Goal: Find specific page/section: Find specific page/section

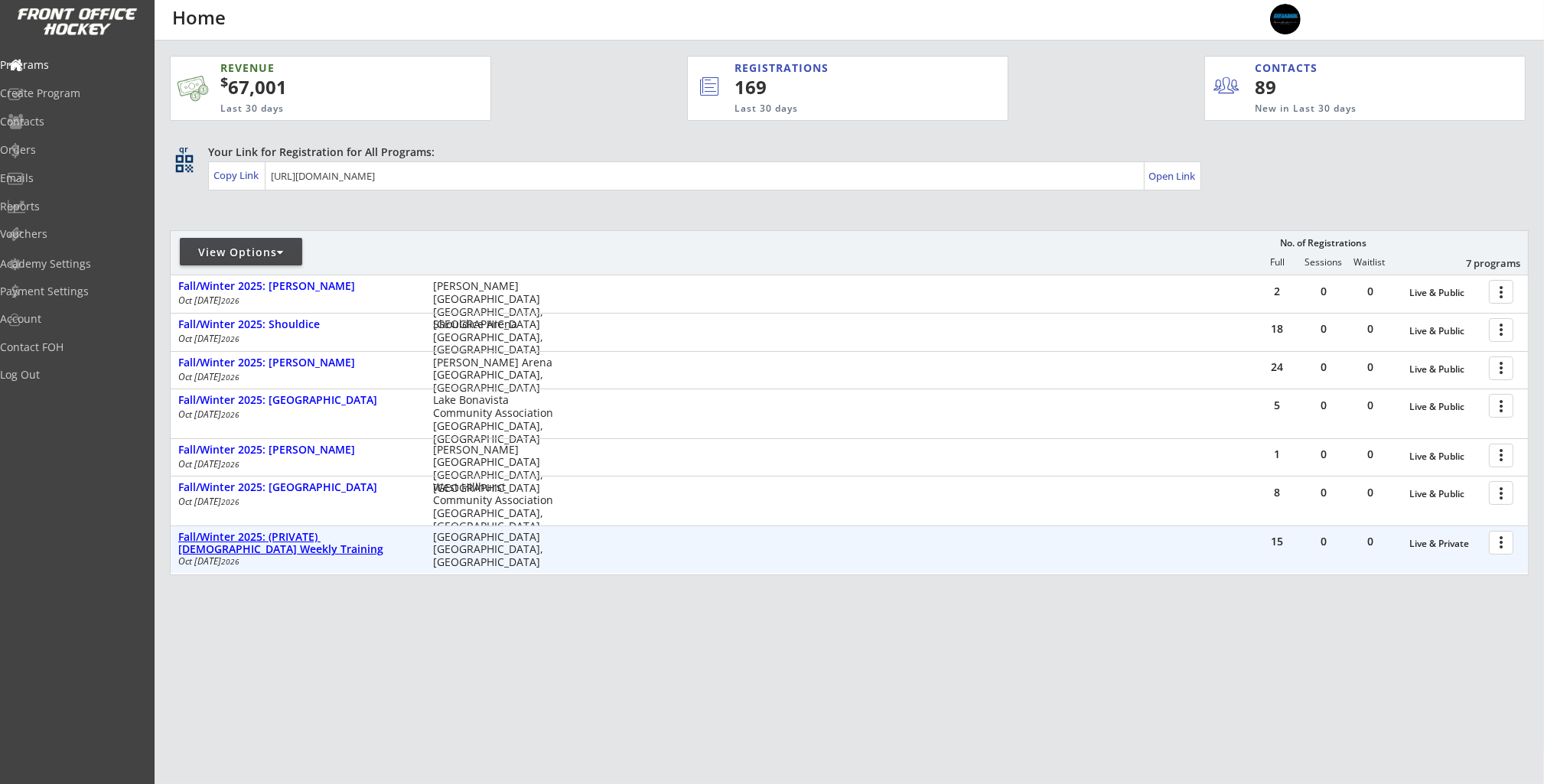
click at [346, 538] on div "Fall/Winter [DEMOGRAPHIC_DATA]: (PRIVATE) [DEMOGRAPHIC_DATA] Weekly Training" at bounding box center [297, 544] width 239 height 26
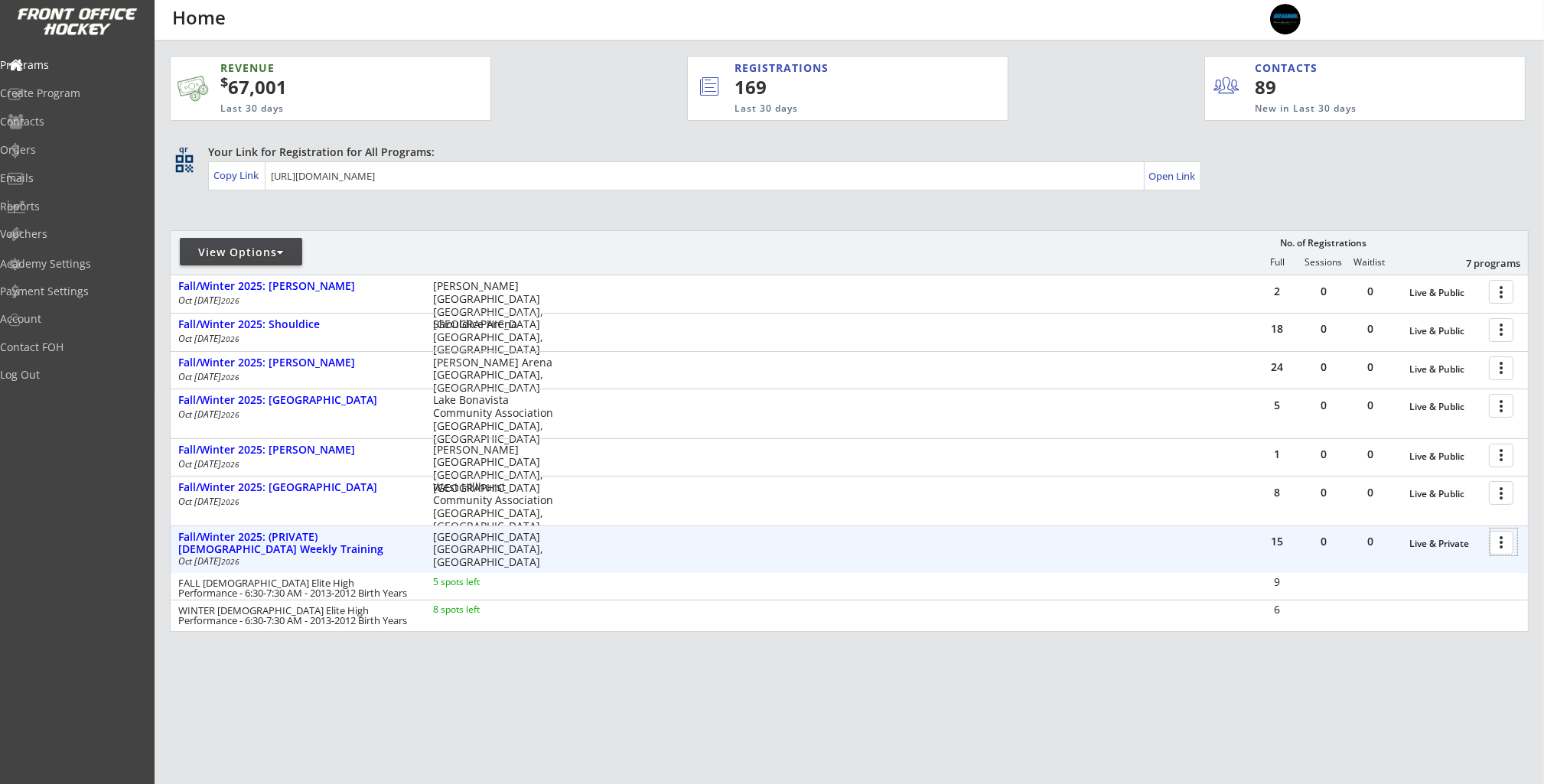
drag, startPoint x: 1503, startPoint y: 548, endPoint x: 1497, endPoint y: 556, distance: 9.8
click at [1503, 548] on div at bounding box center [1503, 542] width 27 height 27
click at [1485, 568] on div "Program Roster" at bounding box center [1447, 569] width 109 height 11
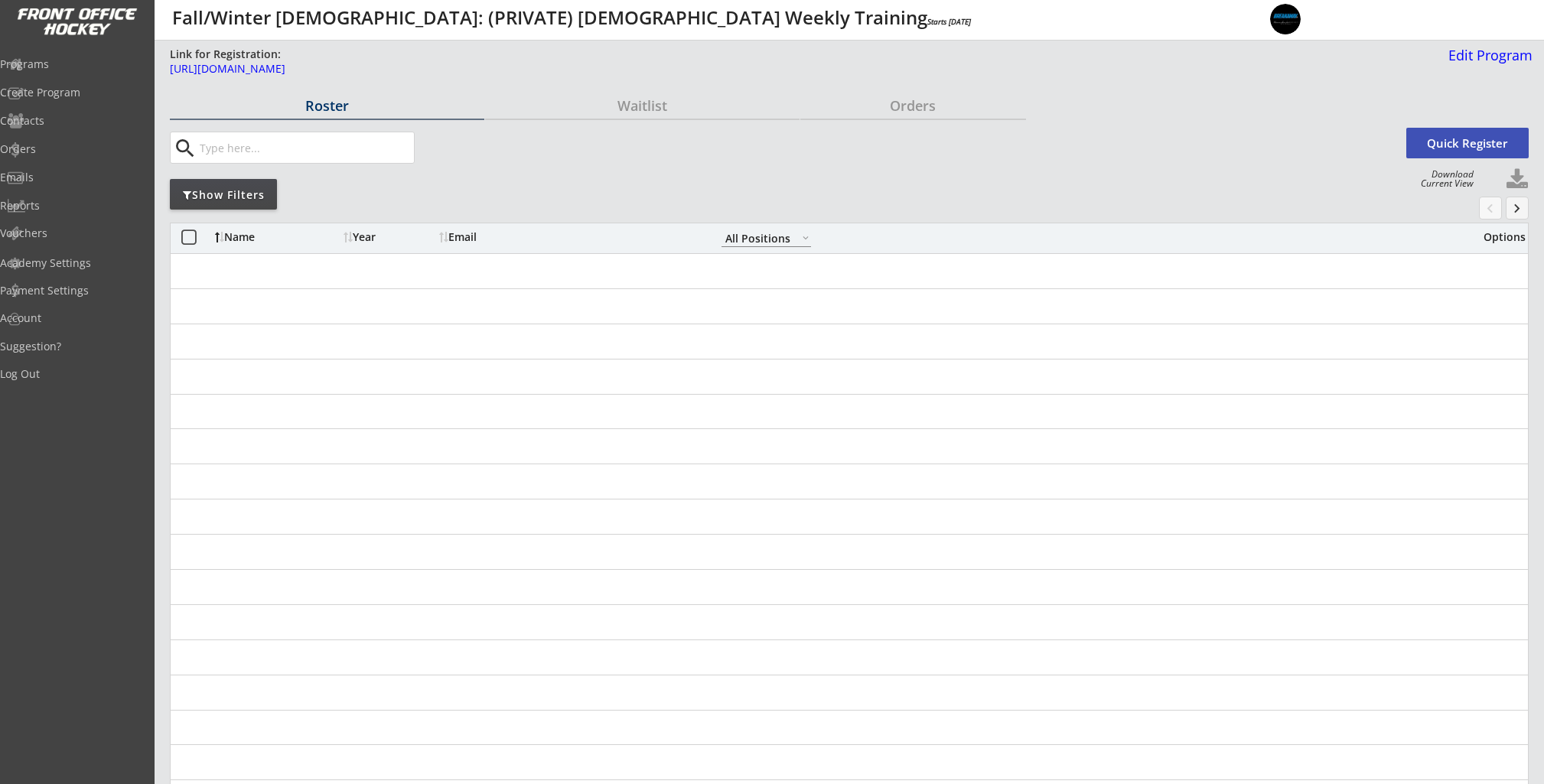
select select ""All Positions""
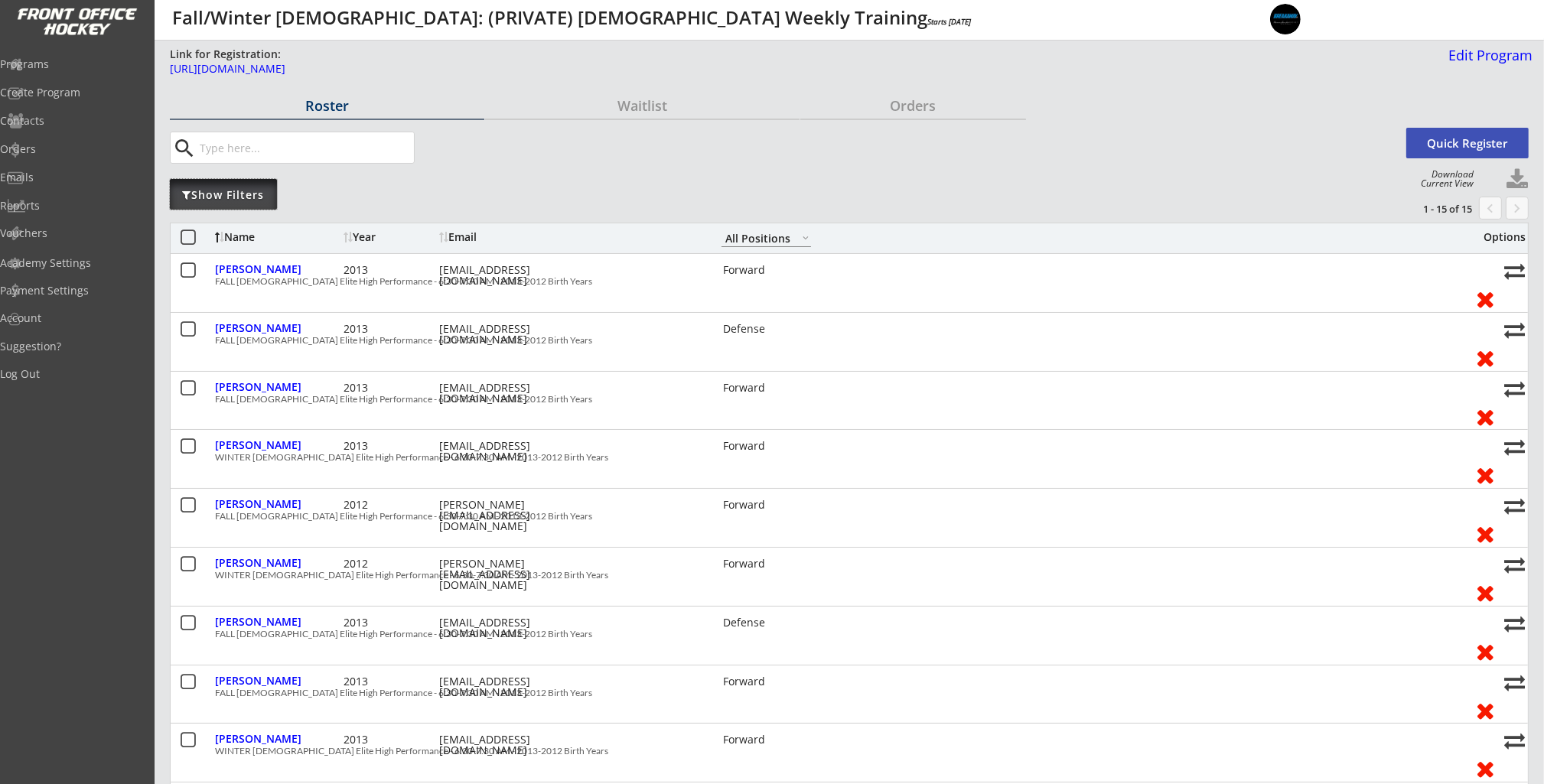
click at [211, 196] on div "Show Filters" at bounding box center [223, 194] width 107 height 15
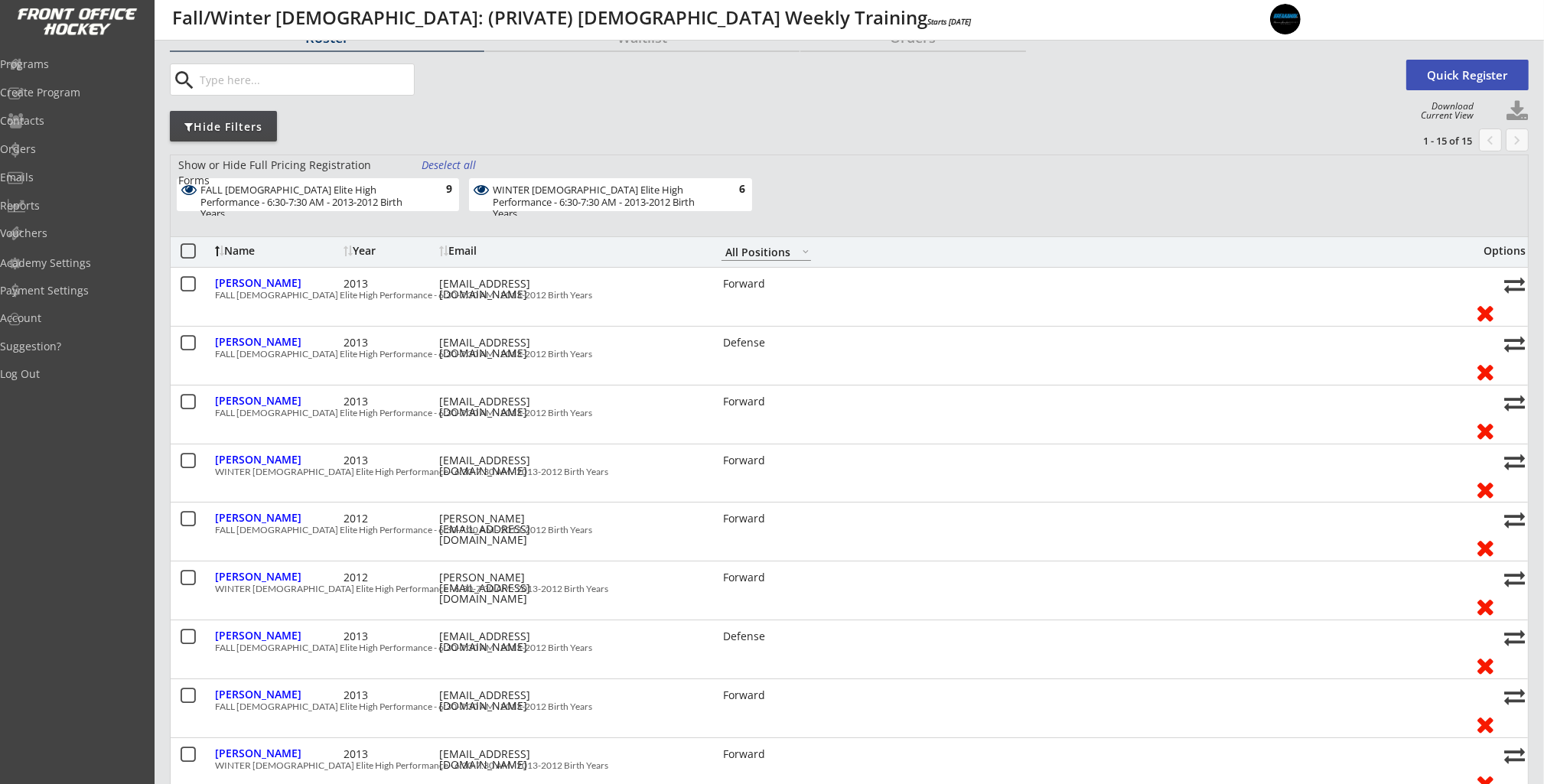
scroll to position [76, 0]
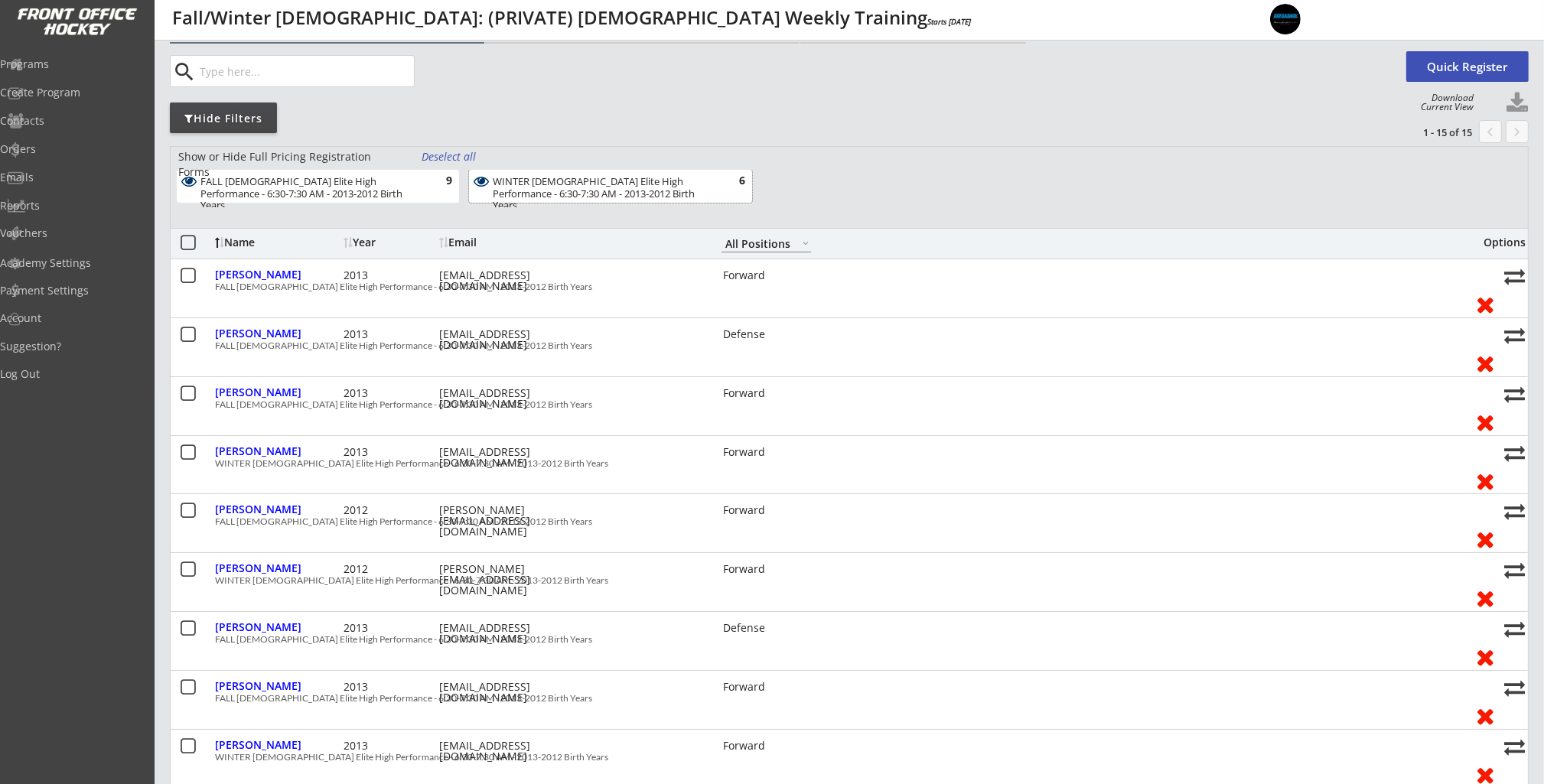
click at [501, 190] on div "WINTER [DEMOGRAPHIC_DATA] Elite High Performance - 6:30-7:30 AM - 2013-2012 Bir…" at bounding box center [601, 194] width 217 height 36
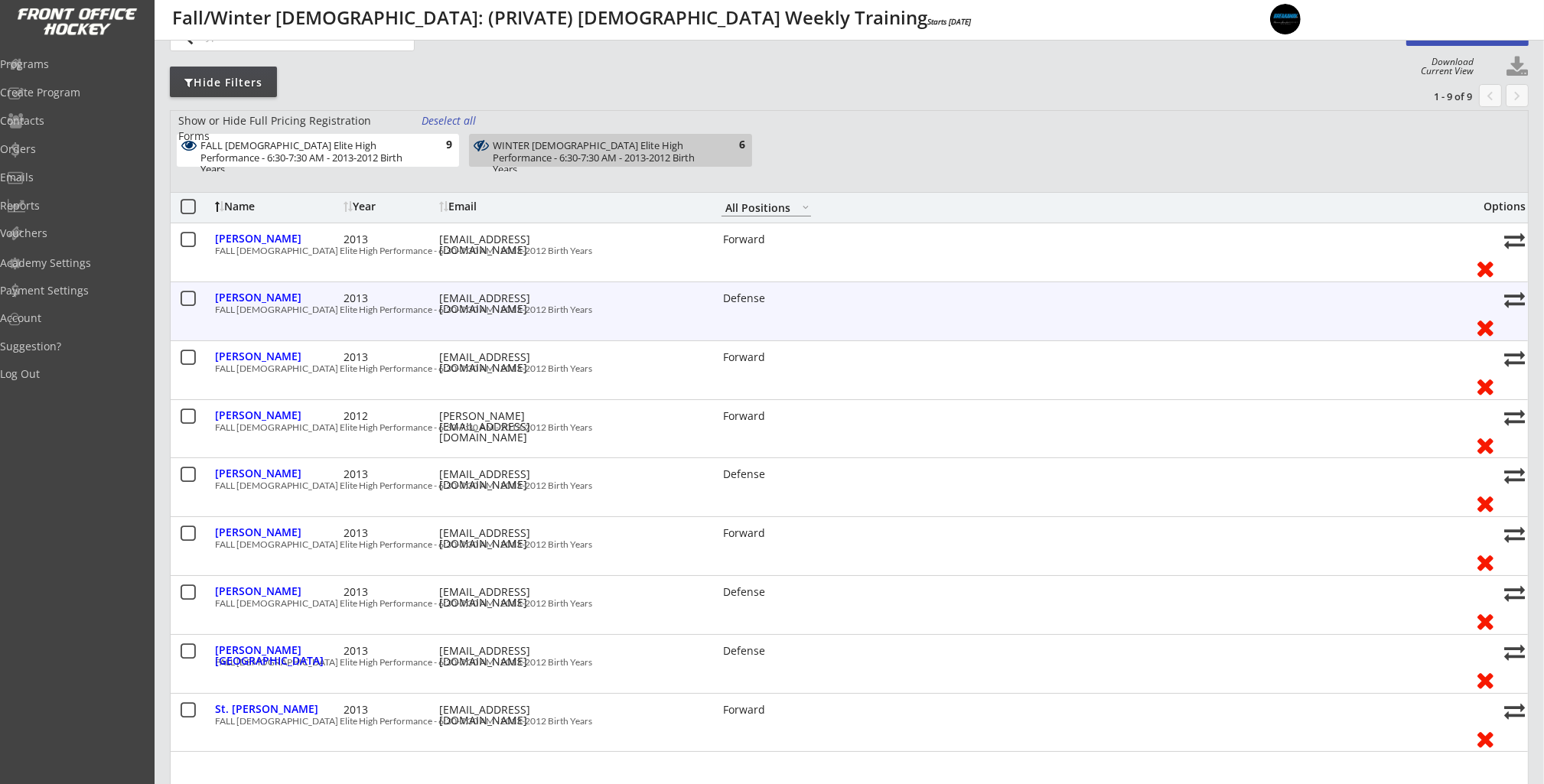
scroll to position [112, 0]
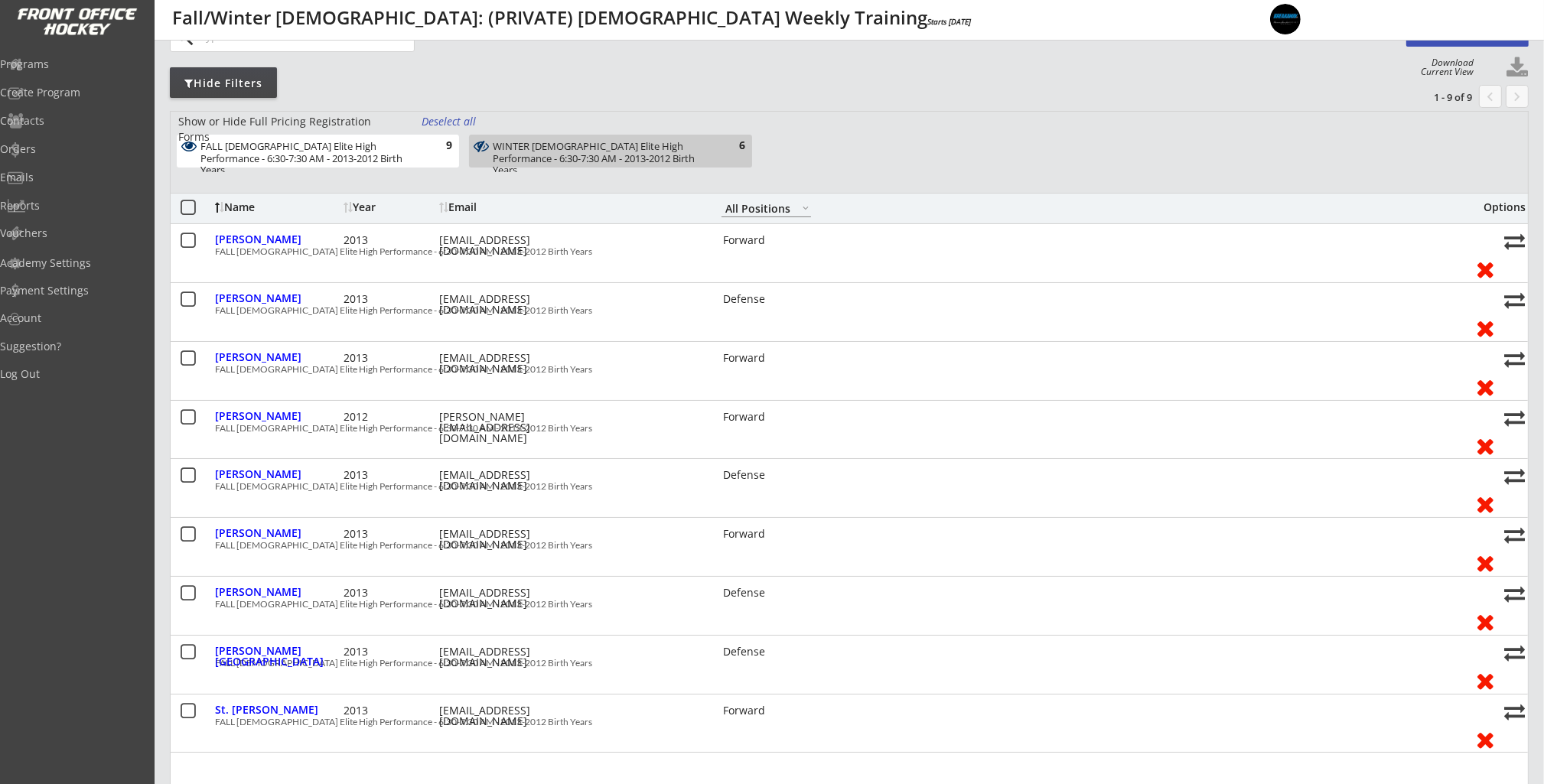
click at [488, 161] on div "WINTER [DEMOGRAPHIC_DATA] Elite High Performance - 6:30-7:30 AM - 2013-2012 Bir…" at bounding box center [610, 151] width 282 height 33
